Goal: Communication & Community: Ask a question

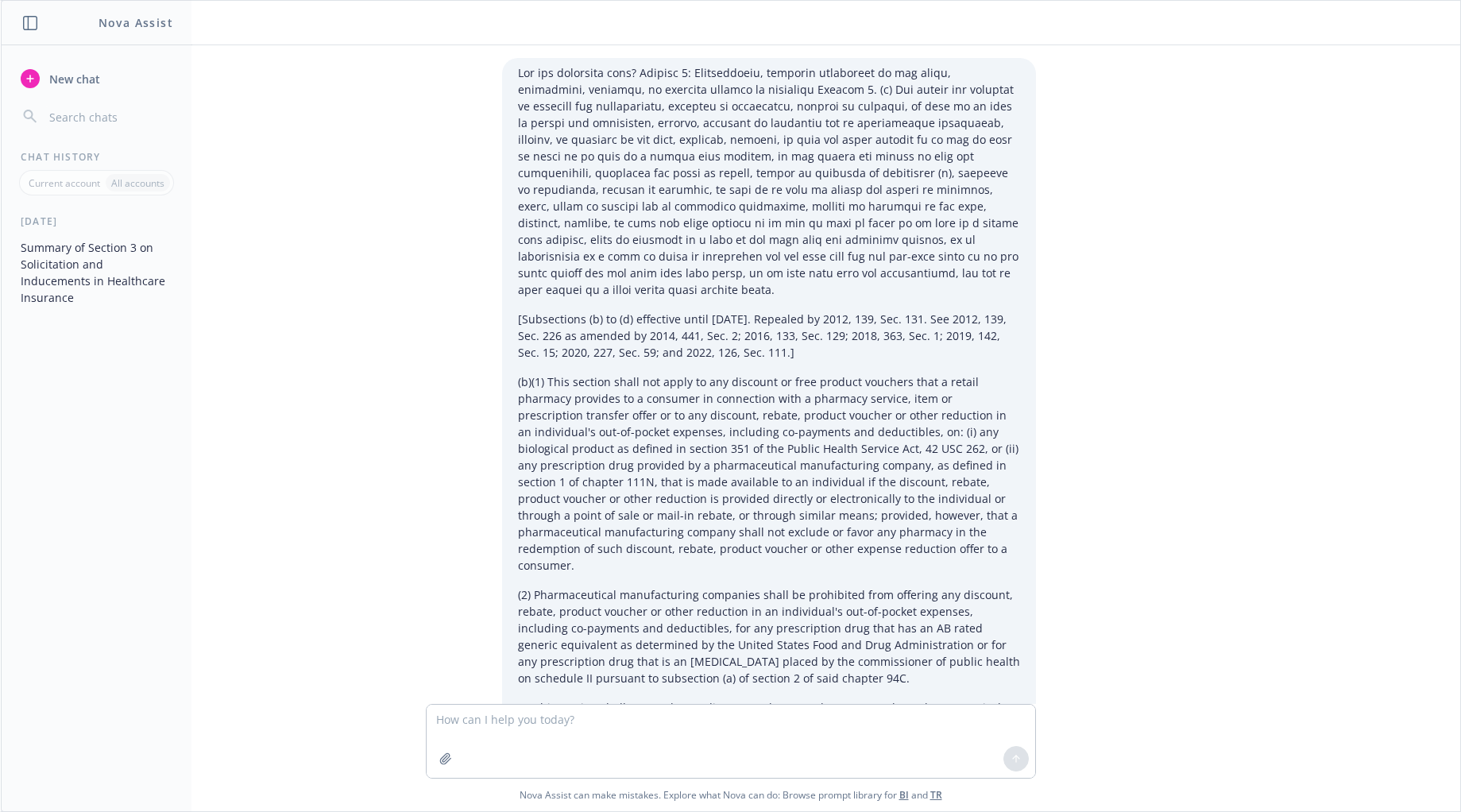
scroll to position [914, 0]
